Goal: Use online tool/utility: Utilize a website feature to perform a specific function

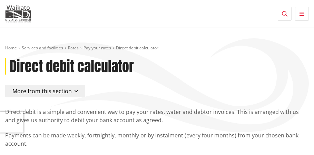
click at [82, 88] on button "More from this section" at bounding box center [45, 91] width 80 height 12
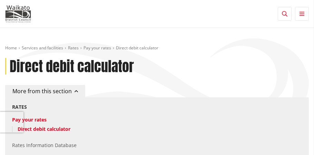
drag, startPoint x: 214, startPoint y: 88, endPoint x: 220, endPoint y: 83, distance: 7.7
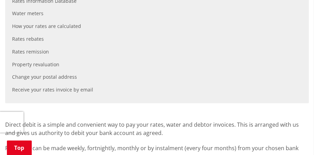
scroll to position [151, 0]
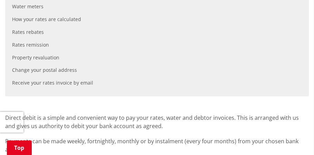
drag, startPoint x: 173, startPoint y: 43, endPoint x: 221, endPoint y: 17, distance: 54.7
click at [176, 39] on li "Rates remission" at bounding box center [157, 45] width 290 height 13
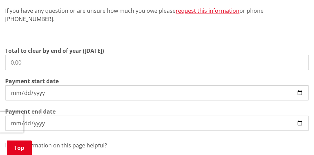
scroll to position [177, 0]
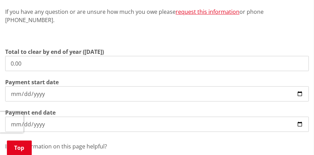
drag, startPoint x: 40, startPoint y: 55, endPoint x: 2, endPoint y: 50, distance: 37.6
click at [2, 50] on div "Direct debit is a simple and convenient way to pay your rates, water and debtor…" at bounding box center [157, 56] width 314 height 253
type input "10,494.20"
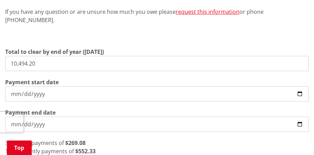
click at [192, 86] on input "2025-10-01" at bounding box center [157, 93] width 304 height 15
type input "[DATE]"
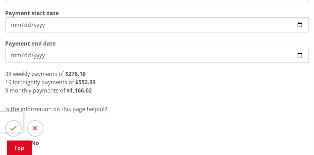
scroll to position [247, 0]
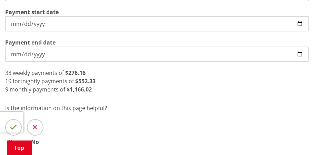
click at [192, 47] on input "2026-06-30" at bounding box center [157, 54] width 304 height 15
click at [138, 122] on div "Is the information on this page helpful? Yes No" at bounding box center [157, 124] width 304 height 41
click at [192, 47] on input "2026-12-31" at bounding box center [157, 54] width 304 height 15
type input "2027-05-27"
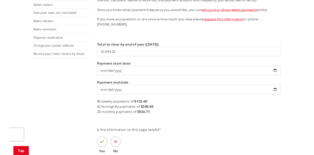
scroll to position [190, 0]
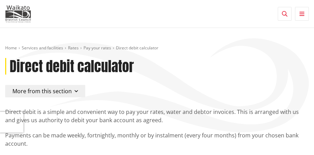
scroll to position [190, 0]
